Goal: Transaction & Acquisition: Purchase product/service

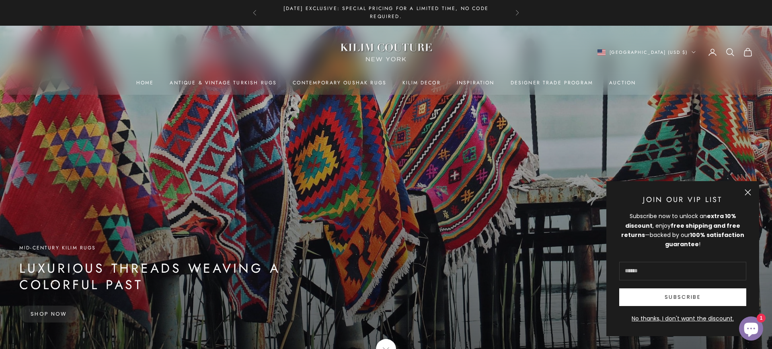
click at [29, 317] on link "Shop Now" at bounding box center [48, 314] width 59 height 17
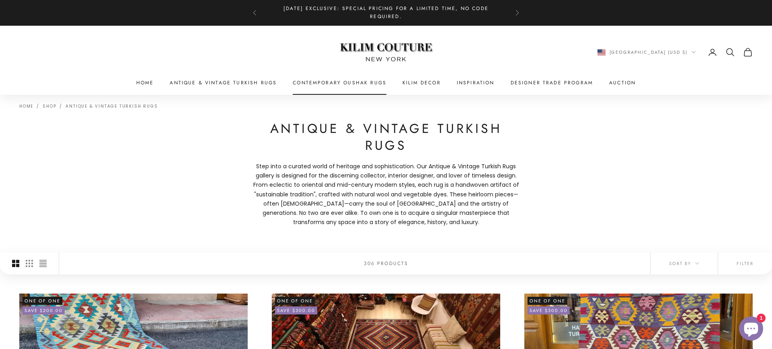
scroll to position [0, 0]
click at [316, 80] on link "Contemporary Oushak Rugs" at bounding box center [340, 83] width 94 height 8
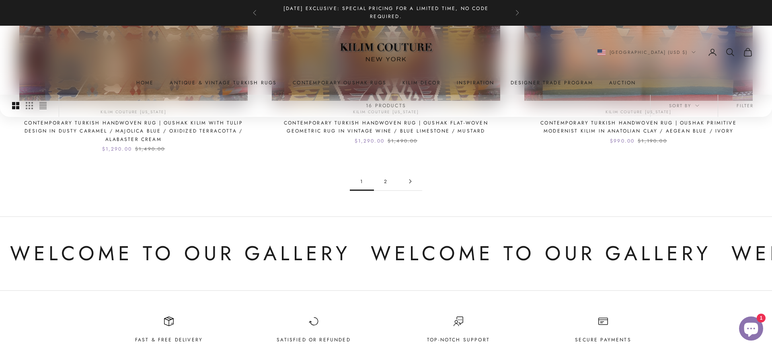
scroll to position [926, 0]
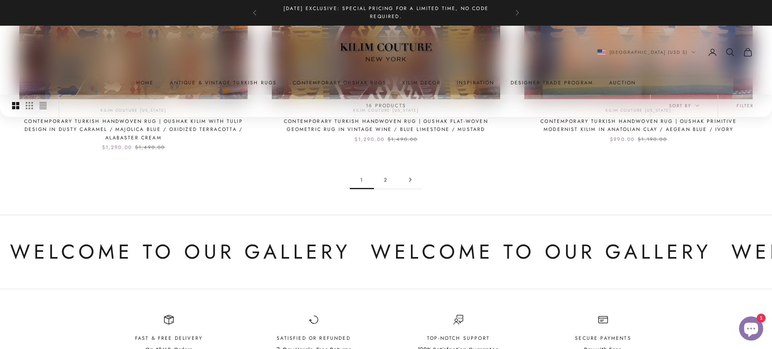
click at [386, 171] on link "2" at bounding box center [386, 180] width 24 height 18
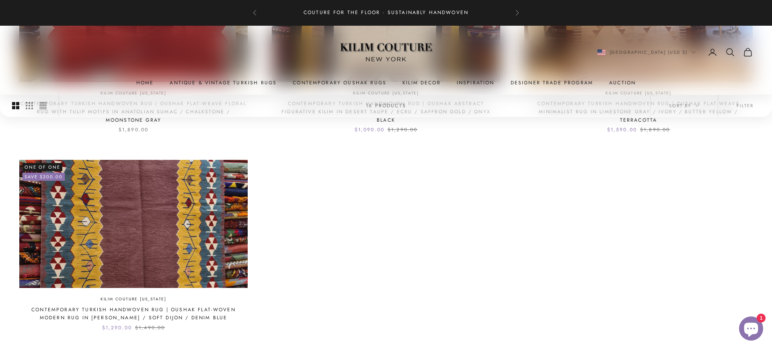
scroll to position [334, 0]
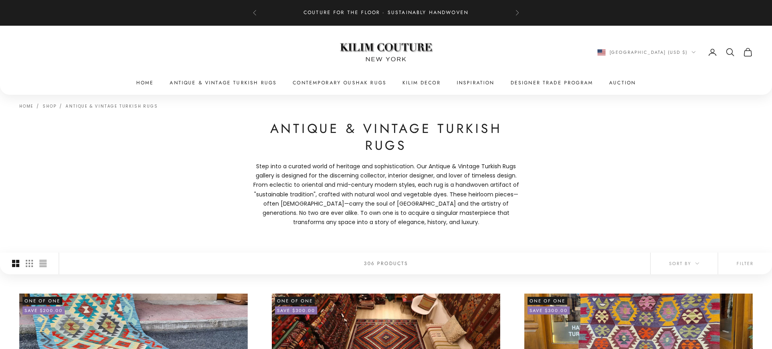
scroll to position [1, 0]
